Goal: Task Accomplishment & Management: Complete application form

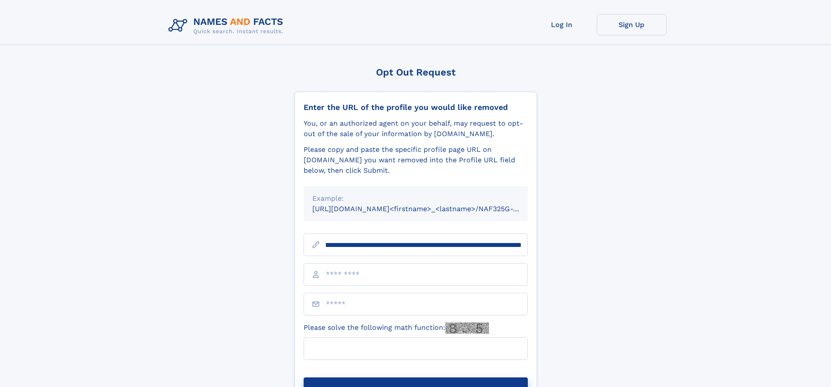
scroll to position [0, 108]
type input "**********"
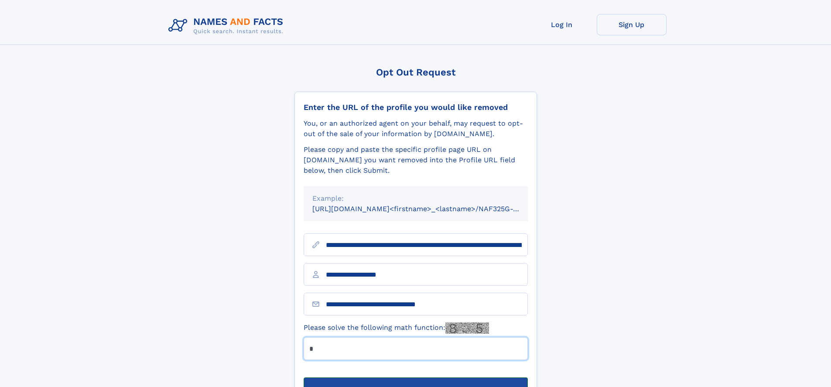
type input "*"
click at [415, 377] on button "Submit Opt Out Request" at bounding box center [415, 391] width 224 height 28
